Goal: Obtain resource: Download file/media

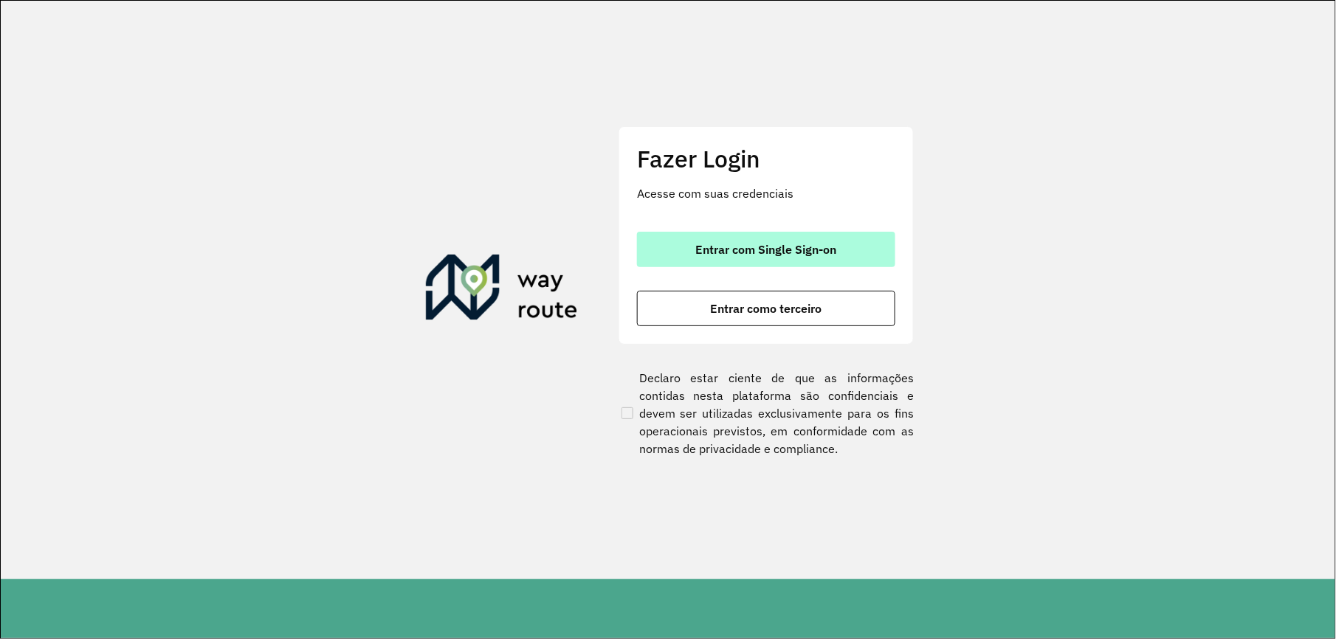
click at [772, 241] on button "Entrar com Single Sign-on" at bounding box center [766, 249] width 258 height 35
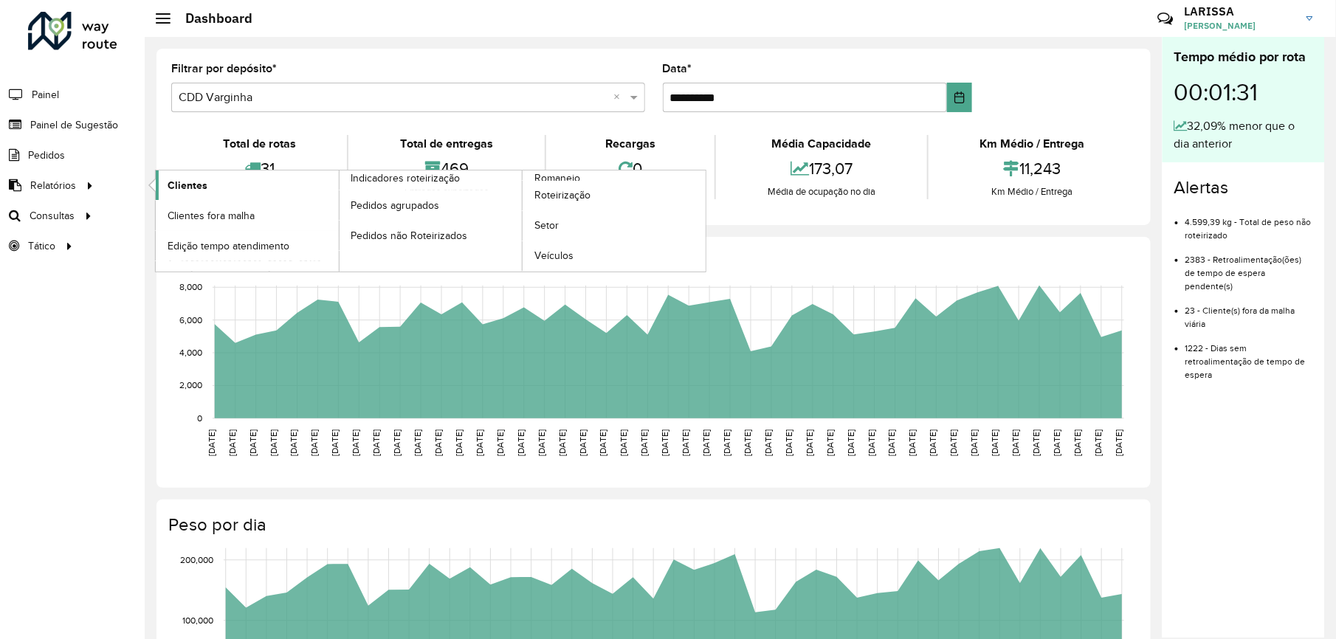
click at [176, 177] on link "Clientes" at bounding box center [247, 186] width 183 height 30
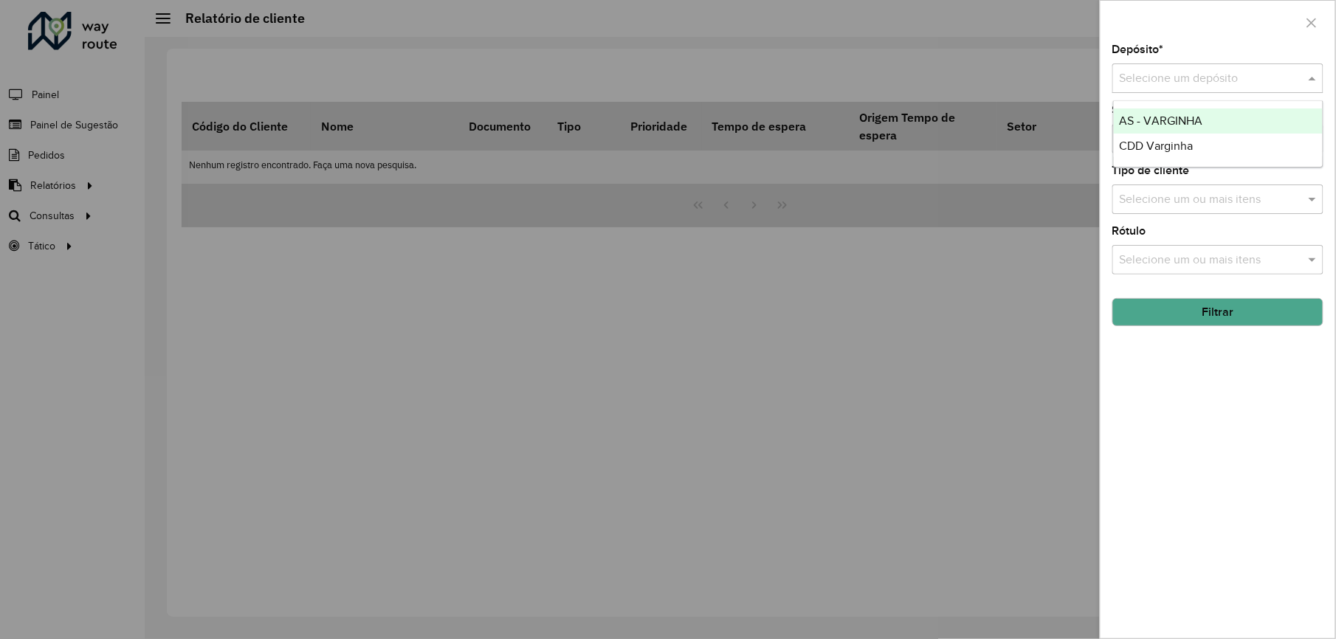
click at [1226, 86] on input "text" at bounding box center [1203, 79] width 167 height 18
click at [1184, 140] on span "CDD Varginha" at bounding box center [1157, 146] width 74 height 13
click at [1236, 309] on button "Filtrar" at bounding box center [1218, 312] width 211 height 28
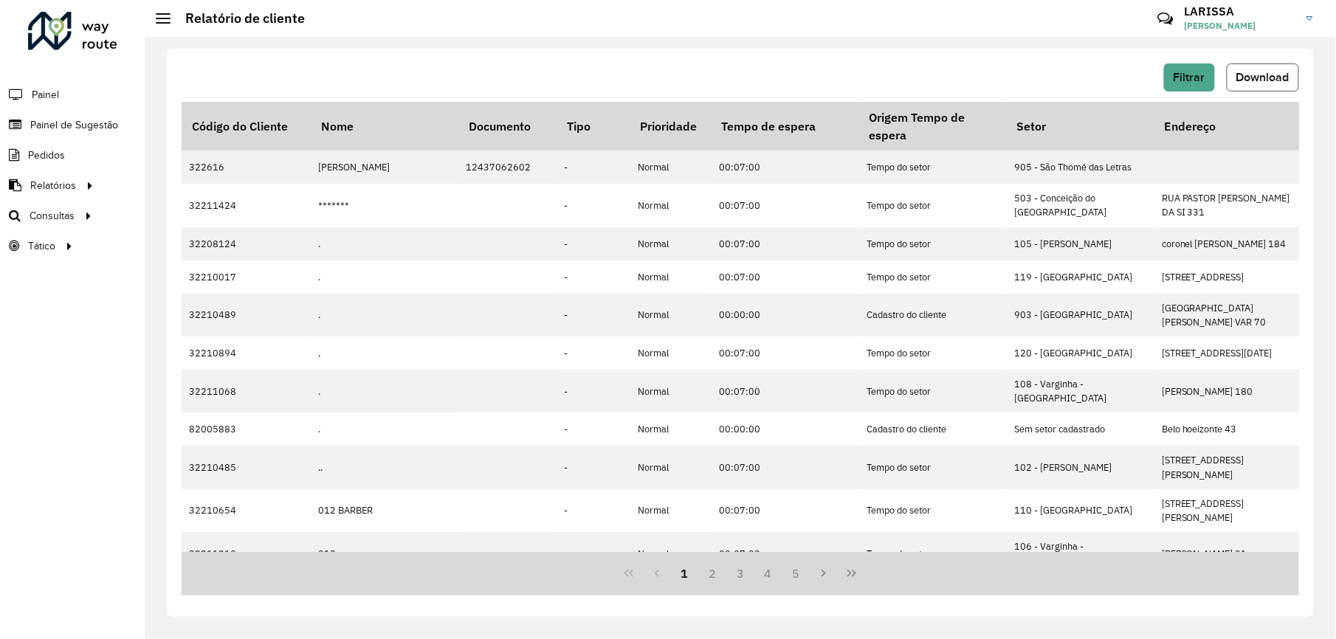
click at [1297, 83] on button "Download" at bounding box center [1263, 78] width 72 height 28
